Goal: Task Accomplishment & Management: Complete application form

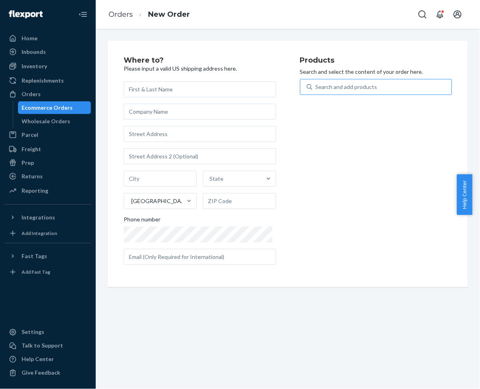
click at [331, 93] on div "Search and add products" at bounding box center [382, 87] width 140 height 14
click at [316, 91] on input "Search and add products" at bounding box center [315, 87] width 1 height 8
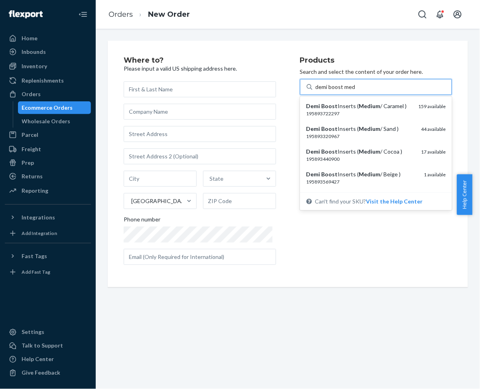
type input "demi boost med"
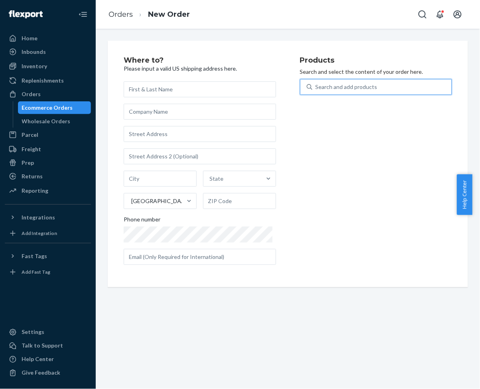
click at [345, 84] on div "Search and add products" at bounding box center [346, 87] width 62 height 8
click at [316, 84] on input "0 results available. Use Up and Down to choose options, press Enter to select t…" at bounding box center [315, 87] width 1 height 8
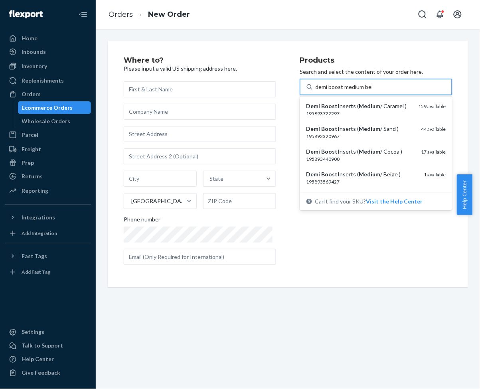
type input "demi boost medium beig"
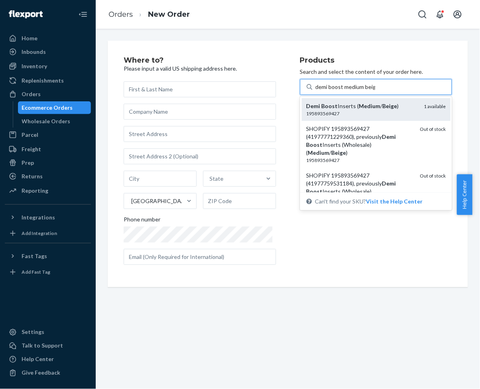
click at [387, 108] on em "Beige" at bounding box center [389, 105] width 15 height 7
click at [375, 91] on input "demi boost medium beig" at bounding box center [345, 87] width 60 height 8
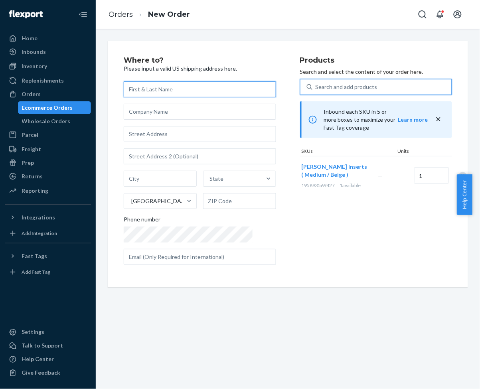
click at [158, 87] on input "text" at bounding box center [200, 89] width 152 height 16
paste input "[PERSON_NAME]"
type input "[PERSON_NAME]"
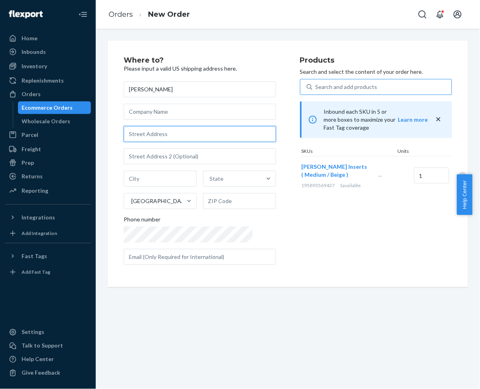
click at [154, 136] on input "text" at bounding box center [200, 134] width 152 height 16
paste input "6 Andre Dr"
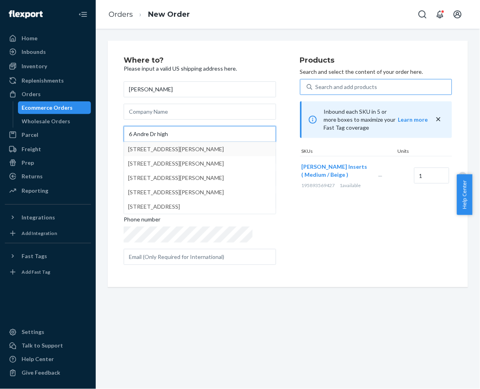
type input "6 Andre Dr high"
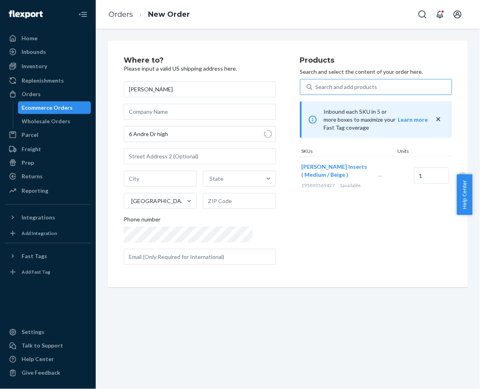
type input "Woodbury"
type input "10930"
type input "6 Andre Dr"
